Goal: Navigation & Orientation: Find specific page/section

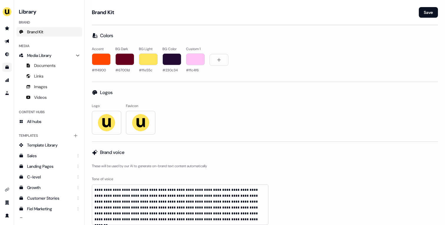
scroll to position [480, 0]
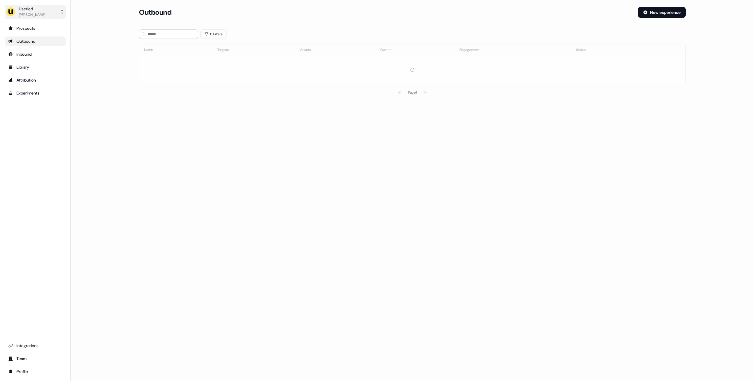
click at [40, 12] on div "[PERSON_NAME]" at bounding box center [32, 15] width 27 height 6
click at [33, 25] on div "Impersonate (Admin)" at bounding box center [35, 27] width 56 height 11
click at [167, 40] on div "Select org" at bounding box center [164, 41] width 44 height 6
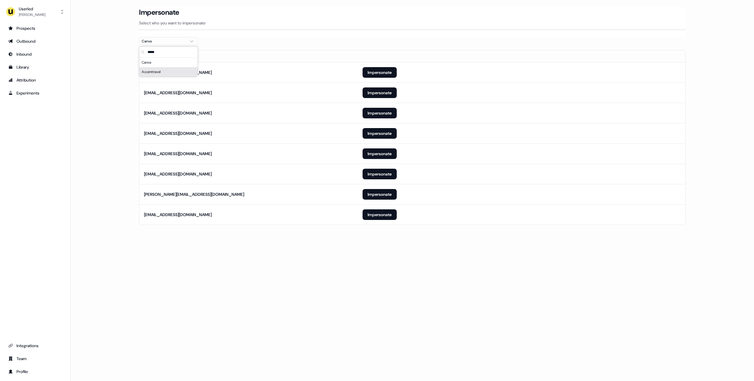
type input "*****"
click at [111, 144] on main "Loading... Impersonate Select who you want to impersonate Canva Email [EMAIL_AD…" at bounding box center [413, 124] width 684 height 235
click at [366, 111] on button "Impersonate" at bounding box center [380, 113] width 34 height 11
